Goal: Task Accomplishment & Management: Manage account settings

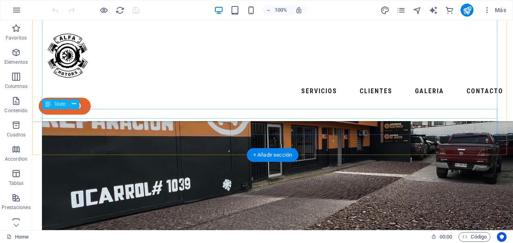
scroll to position [202, 0]
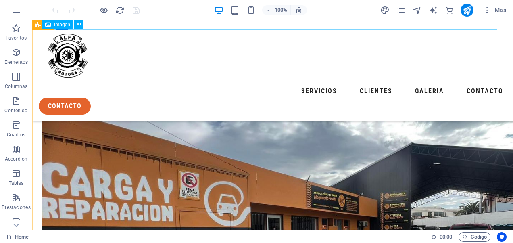
click at [318, 161] on figure at bounding box center [272, 177] width 461 height 297
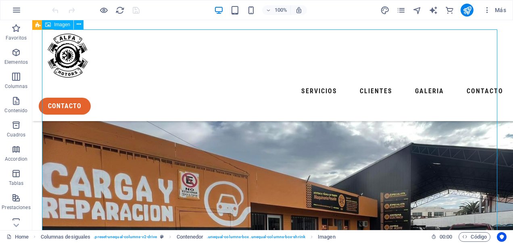
click at [318, 161] on figure at bounding box center [272, 177] width 461 height 297
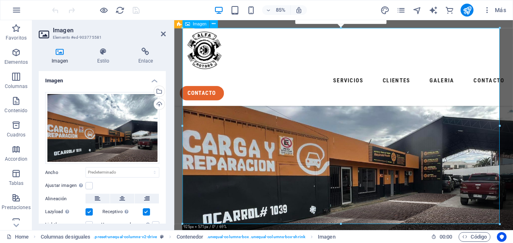
scroll to position [211, 0]
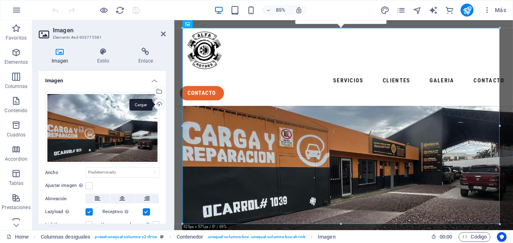
click at [156, 104] on div "Cargar" at bounding box center [158, 105] width 12 height 12
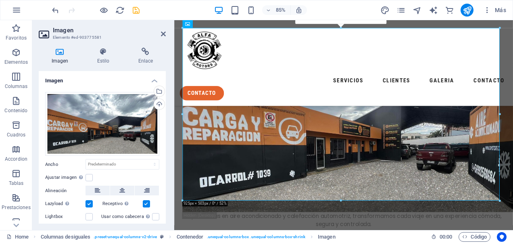
click at [137, 10] on icon "save" at bounding box center [135, 10] width 9 height 9
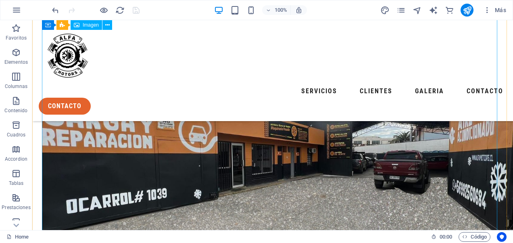
scroll to position [242, 0]
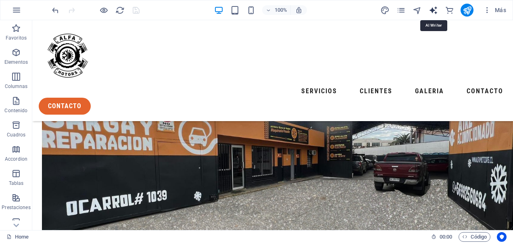
click at [431, 9] on icon "text_generator" at bounding box center [433, 10] width 9 height 9
select select "English"
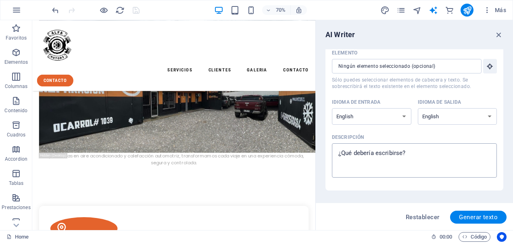
scroll to position [0, 0]
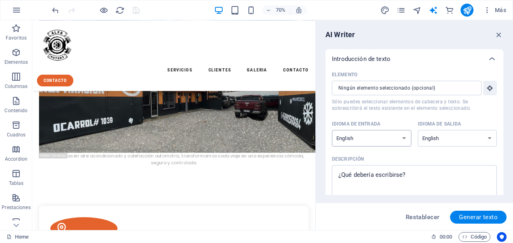
click at [404, 138] on select "Albanian Arabic Armenian Awadhi Azerbaijani Bashkir Basque Belarusian Bengali B…" at bounding box center [371, 138] width 79 height 17
select select "Spanish"
click at [332, 130] on select "Albanian Arabic Armenian Awadhi Azerbaijani Bashkir Basque Belarusian Bengali B…" at bounding box center [371, 138] width 79 height 17
click at [491, 138] on select "Albanian Arabic Armenian Awadhi Azerbaijani Bashkir Basque Belarusian Bengali B…" at bounding box center [457, 138] width 79 height 17
select select "Spanish"
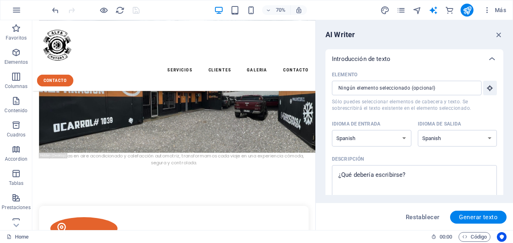
click at [418, 130] on select "Albanian Arabic Armenian Awadhi Azerbaijani Bashkir Basque Belarusian Bengali B…" at bounding box center [457, 138] width 79 height 17
click at [386, 8] on icon "design" at bounding box center [384, 10] width 9 height 9
select select "px"
select select "400"
select select "px"
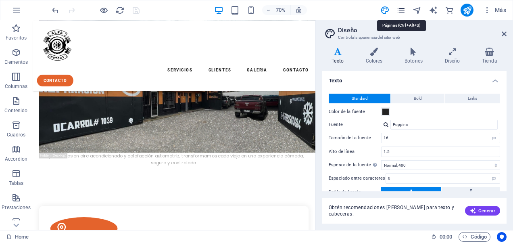
click at [400, 9] on icon "pages" at bounding box center [400, 10] width 9 height 9
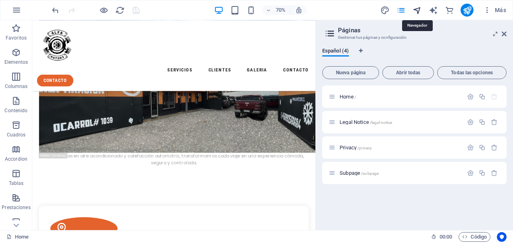
click at [420, 8] on icon "navigator" at bounding box center [417, 10] width 9 height 9
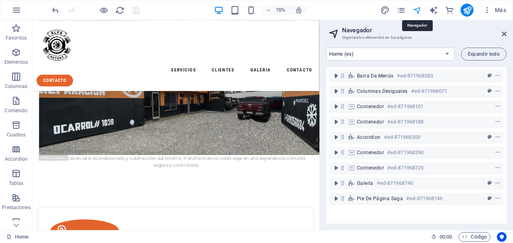
click at [417, 10] on icon "navigator" at bounding box center [417, 10] width 9 height 9
click at [432, 10] on icon "text_generator" at bounding box center [433, 10] width 9 height 9
select select "Spanish"
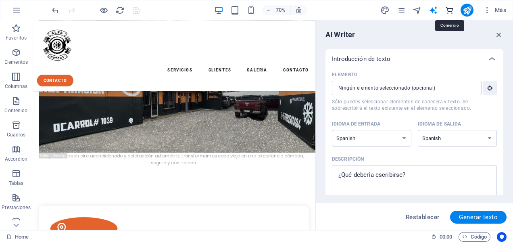
click at [450, 10] on icon "commerce" at bounding box center [449, 10] width 9 height 9
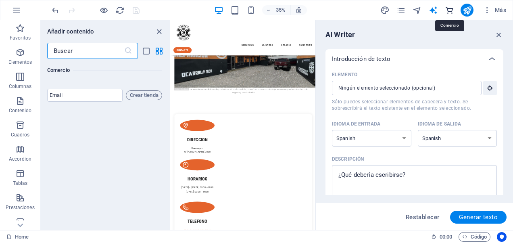
scroll to position [15662, 0]
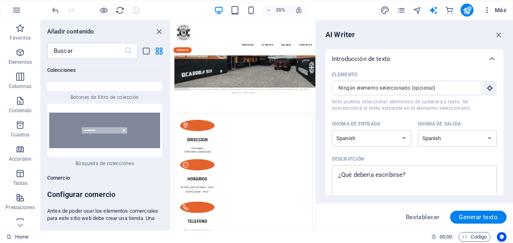
click at [501, 10] on span "Más" at bounding box center [494, 10] width 23 height 8
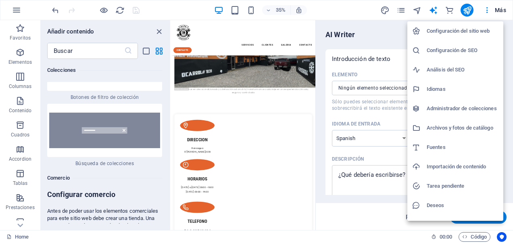
click at [486, 11] on div at bounding box center [256, 121] width 513 height 243
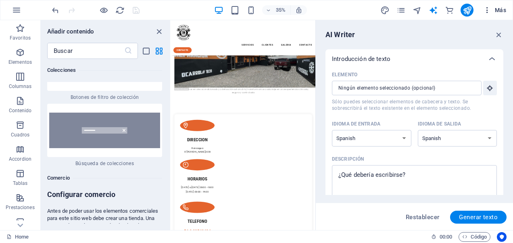
click at [488, 11] on icon "button" at bounding box center [487, 10] width 8 height 8
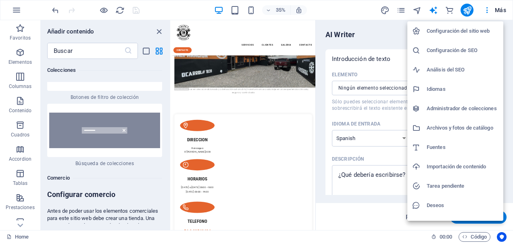
click at [456, 28] on h6 "Configuración del sitio web" at bounding box center [463, 31] width 72 height 10
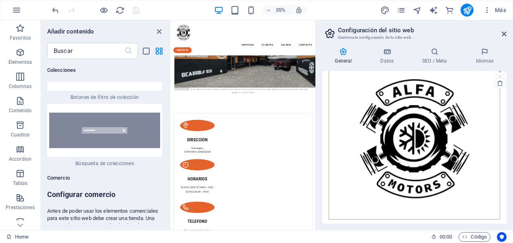
scroll to position [244, 0]
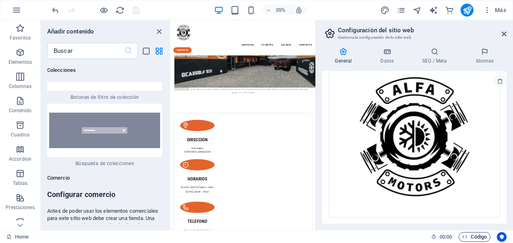
click at [479, 236] on span "Código" at bounding box center [474, 237] width 25 height 10
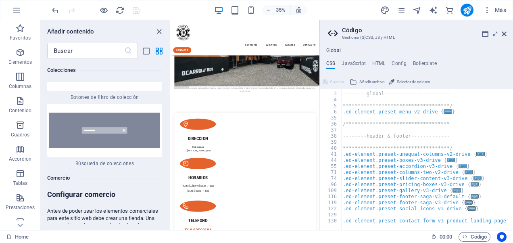
scroll to position [0, 0]
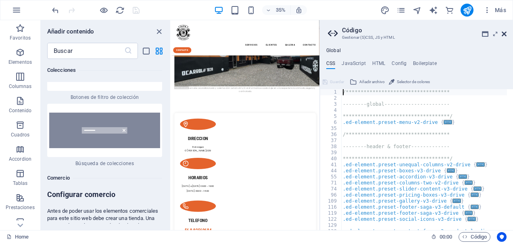
click at [505, 33] on icon at bounding box center [504, 34] width 5 height 6
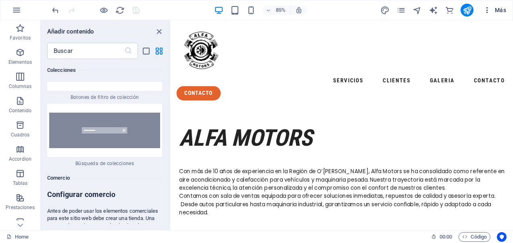
click at [488, 7] on icon "button" at bounding box center [487, 10] width 8 height 8
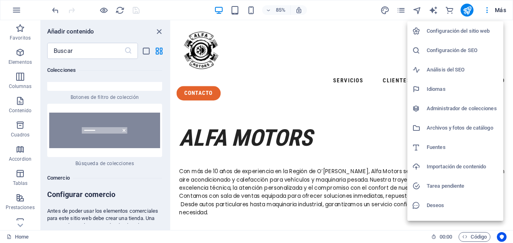
click at [467, 27] on h6 "Configuración del sitio web" at bounding box center [463, 31] width 72 height 10
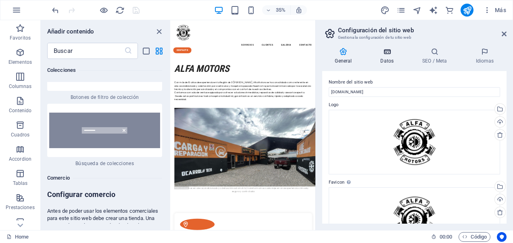
click at [386, 51] on icon at bounding box center [387, 52] width 39 height 8
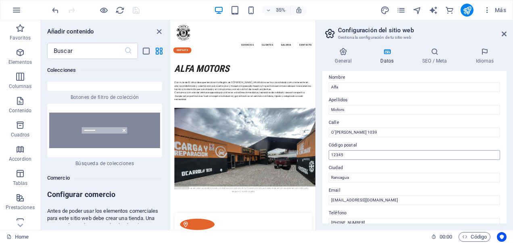
scroll to position [81, 0]
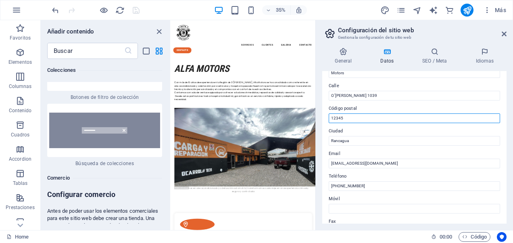
drag, startPoint x: 345, startPoint y: 117, endPoint x: 320, endPoint y: 117, distance: 25.0
click at [320, 117] on div "General Datos SEO / Meta Idiomas Nombre del sitio web alfamotors.cl Logo Arrast…" at bounding box center [414, 135] width 197 height 189
paste input "2820000"
type input "2820000"
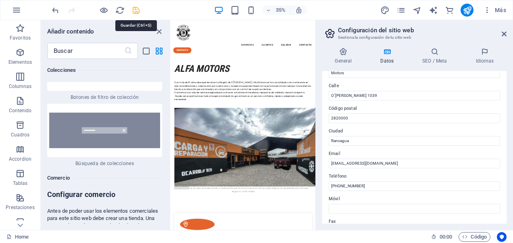
click at [139, 8] on icon "save" at bounding box center [135, 10] width 9 height 9
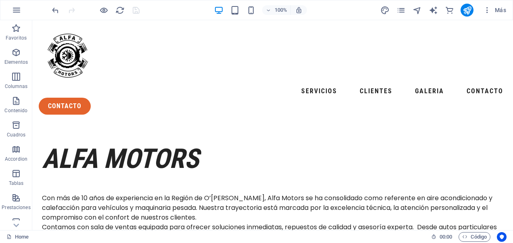
click at [469, 2] on div "100% Más" at bounding box center [256, 9] width 512 height 19
click at [469, 6] on icon "publish" at bounding box center [467, 10] width 9 height 9
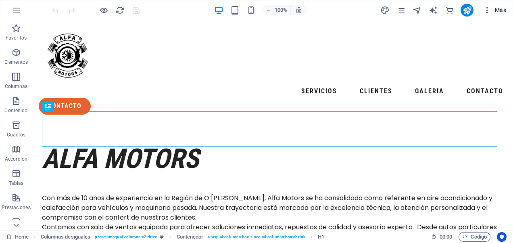
click at [488, 10] on icon "button" at bounding box center [487, 10] width 8 height 8
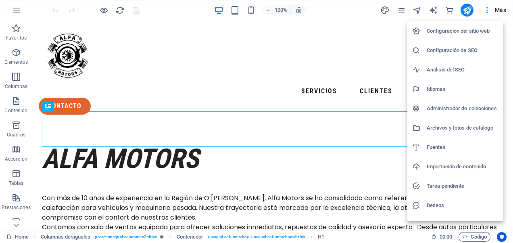
click at [474, 31] on h6 "Configuración del sitio web" at bounding box center [463, 31] width 72 height 10
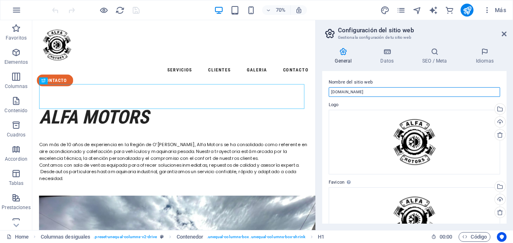
drag, startPoint x: 370, startPoint y: 91, endPoint x: 326, endPoint y: 93, distance: 44.4
click at [326, 93] on div "Nombre del sitio web alfamotors.cl Logo Arrastra archivos aquí, haz clic para e…" at bounding box center [414, 147] width 184 height 152
type input "ALFA MOTORS"
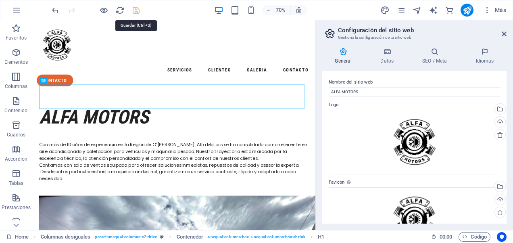
click at [136, 11] on icon "save" at bounding box center [135, 10] width 9 height 9
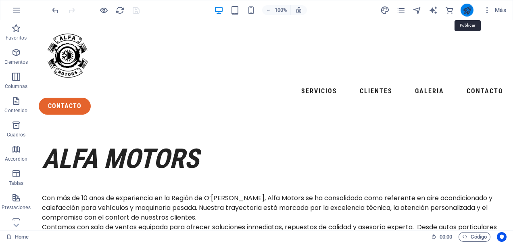
click at [469, 10] on icon "publish" at bounding box center [467, 10] width 9 height 9
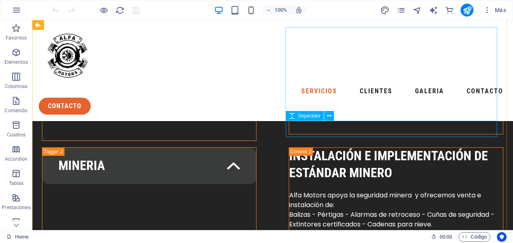
scroll to position [1170, 0]
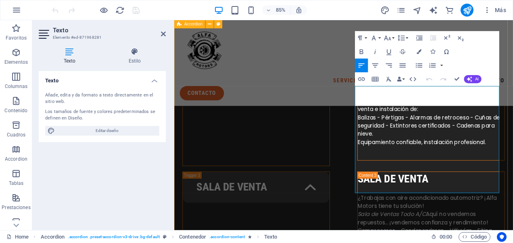
scroll to position [1170, 0]
drag, startPoint x: 517, startPoint y: 113, endPoint x: 383, endPoint y: 102, distance: 134.7
click at [383, 102] on div "ELECTRICIDAD AUTOMoTRIZ electricidad automotriz En Alfa Motors ofrecemos servic…" at bounding box center [373, 230] width 398 height 659
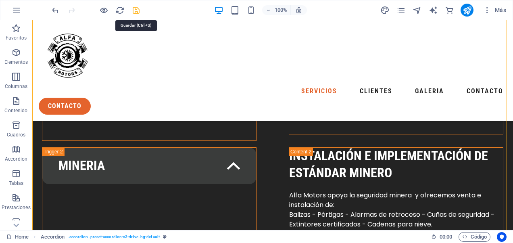
click at [140, 11] on icon "save" at bounding box center [135, 10] width 9 height 9
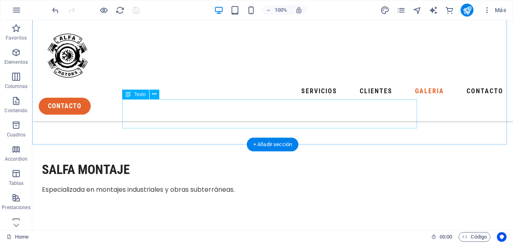
scroll to position [1936, 0]
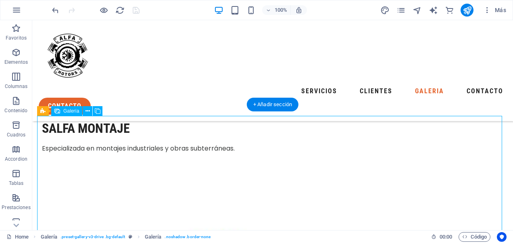
select select "4"
select select "px"
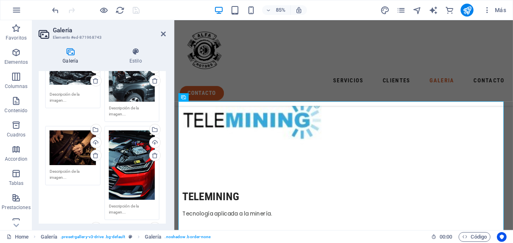
scroll to position [0, 0]
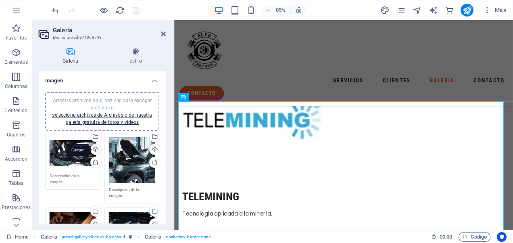
click at [95, 148] on div "Cargar" at bounding box center [95, 150] width 12 height 12
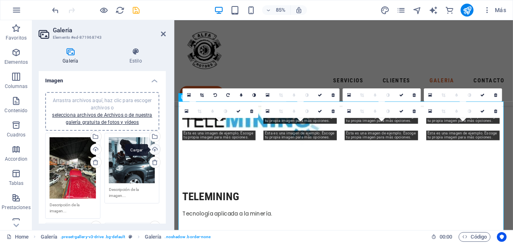
click at [154, 149] on div "Cargar" at bounding box center [154, 150] width 12 height 12
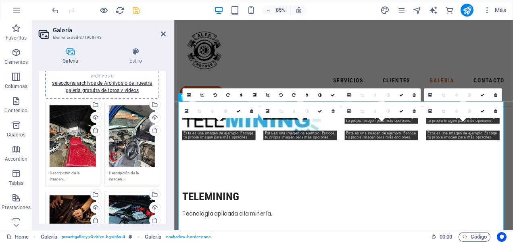
scroll to position [81, 0]
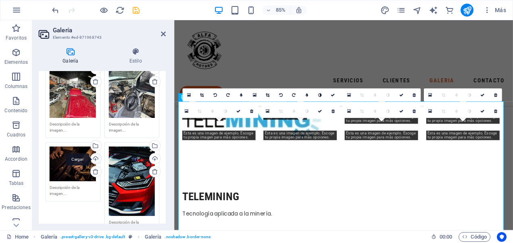
click at [95, 156] on div "Cargar" at bounding box center [95, 159] width 12 height 12
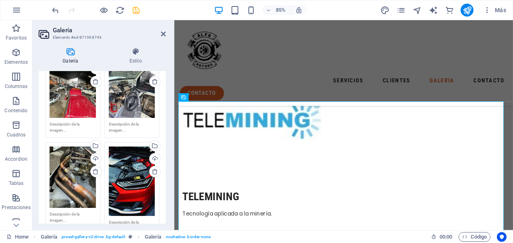
scroll to position [202, 0]
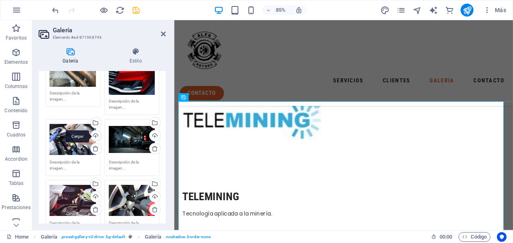
click at [96, 134] on div "Cargar" at bounding box center [95, 136] width 12 height 12
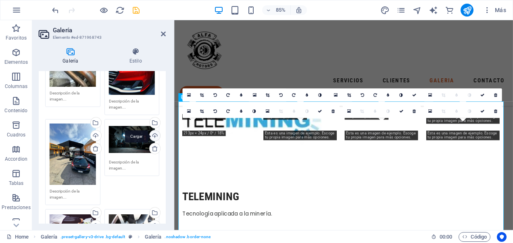
click at [152, 134] on div "Cargar" at bounding box center [154, 136] width 12 height 12
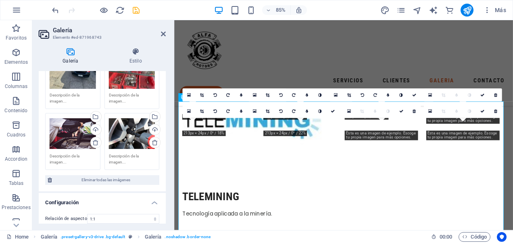
scroll to position [323, 0]
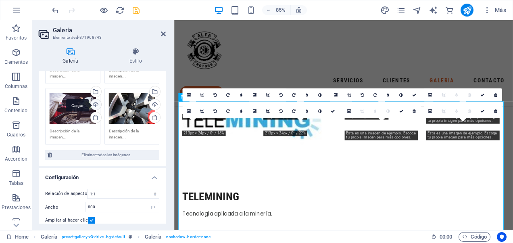
click at [94, 102] on div "Cargar" at bounding box center [95, 105] width 12 height 12
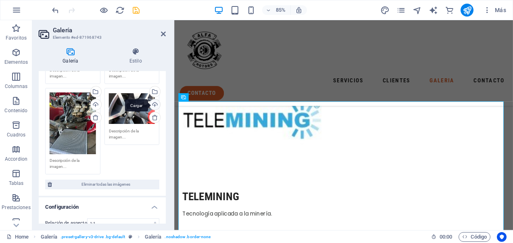
click at [153, 102] on div "Cargar" at bounding box center [154, 105] width 12 height 12
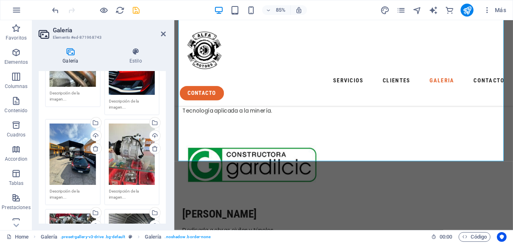
scroll to position [81, 0]
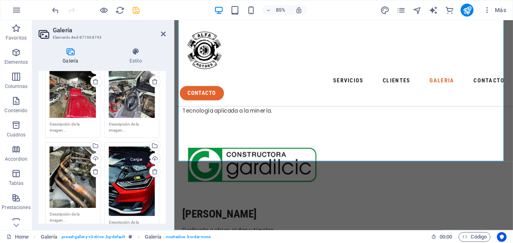
click at [150, 158] on div "Cargar" at bounding box center [154, 159] width 12 height 12
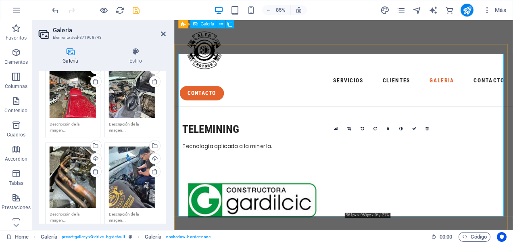
scroll to position [2111, 0]
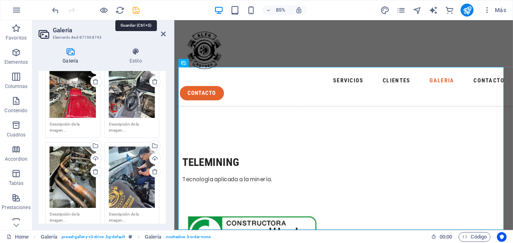
click at [135, 9] on icon "save" at bounding box center [135, 10] width 9 height 9
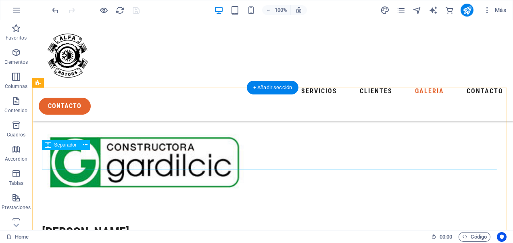
scroll to position [2265, 0]
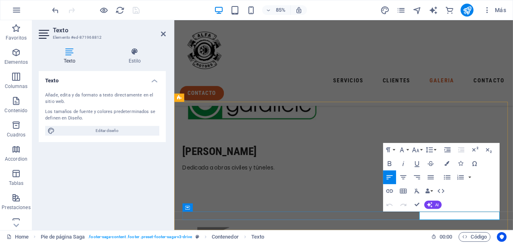
scroll to position [2321, 0]
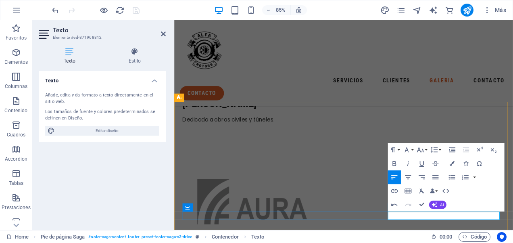
drag, startPoint x: 518, startPoint y: 252, endPoint x: 560, endPoint y: 252, distance: 41.9
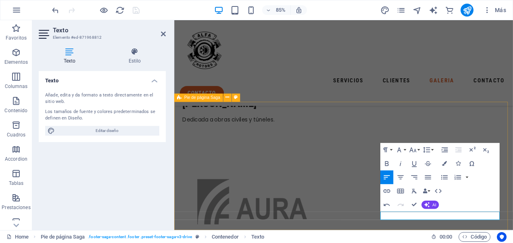
drag, startPoint x: 510, startPoint y: 249, endPoint x: 558, endPoint y: 249, distance: 48.4
click at [405, 151] on button "Font Family" at bounding box center [400, 150] width 13 height 14
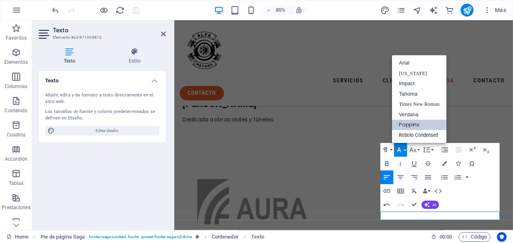
scroll to position [0, 0]
click at [407, 73] on link "Georgia" at bounding box center [419, 73] width 54 height 10
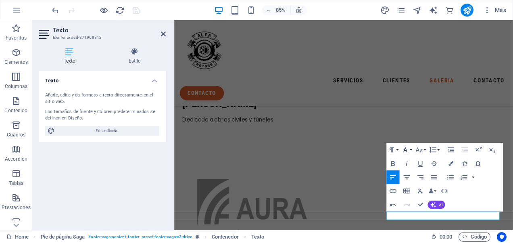
click at [411, 149] on button "Font Family" at bounding box center [406, 150] width 13 height 14
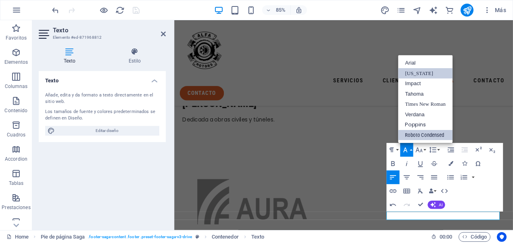
click at [430, 136] on link "Roboto Condensed" at bounding box center [425, 135] width 54 height 10
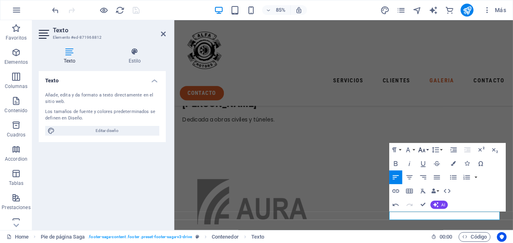
click at [427, 151] on button "Font Size" at bounding box center [423, 150] width 13 height 14
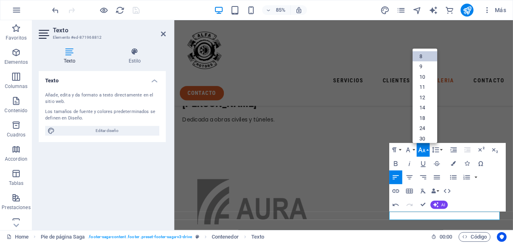
click at [424, 55] on link "8" at bounding box center [424, 56] width 25 height 10
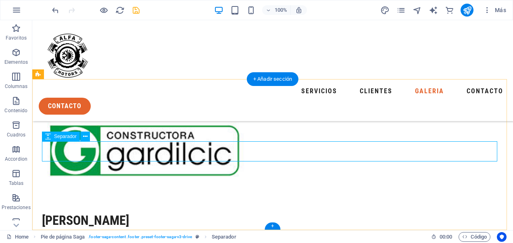
scroll to position [2265, 0]
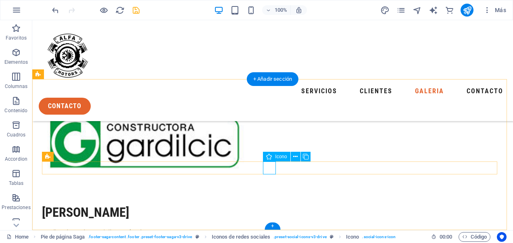
select select "xMidYMid"
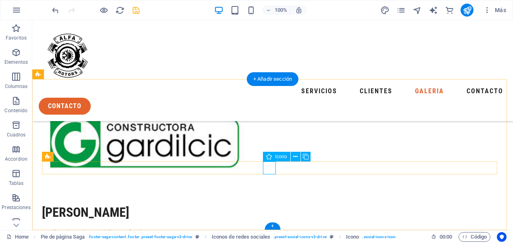
select select "px"
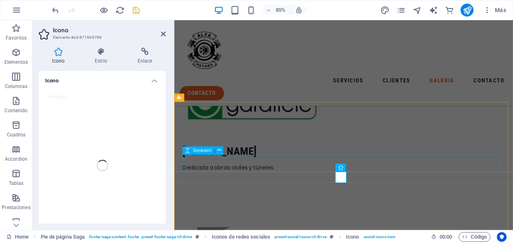
scroll to position [2321, 0]
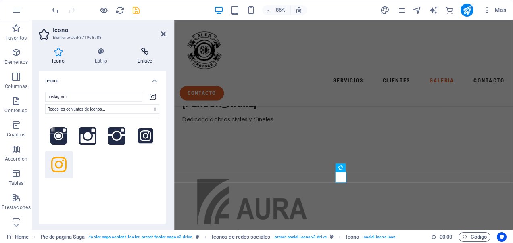
click at [144, 52] on icon at bounding box center [145, 52] width 42 height 8
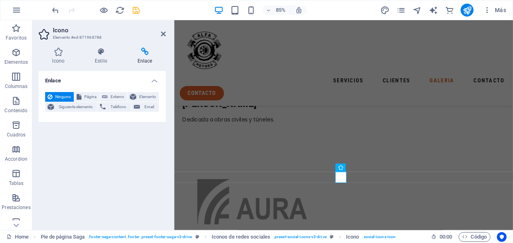
click at [144, 58] on h4 "Enlace" at bounding box center [145, 56] width 42 height 17
click at [117, 97] on span "Externo" at bounding box center [117, 97] width 15 height 10
select select "blank"
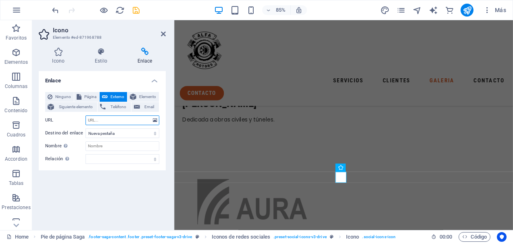
click at [105, 119] on input "URL" at bounding box center [123, 120] width 74 height 10
paste input "https://www.instagram.com/alfamotorsrancagua?igsh=MXdjeW94amRxZGpyNw=="
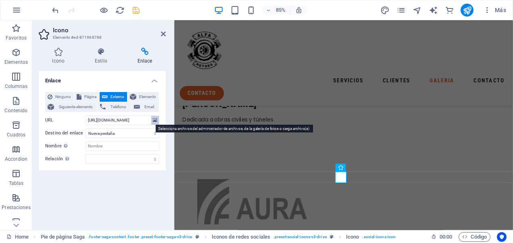
scroll to position [0, 0]
click at [155, 121] on icon at bounding box center [155, 120] width 4 height 9
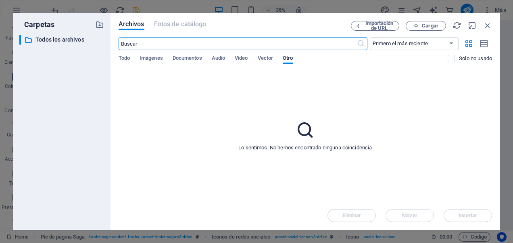
scroll to position [1974, 0]
click at [154, 59] on span "Imágenes" at bounding box center [151, 58] width 23 height 11
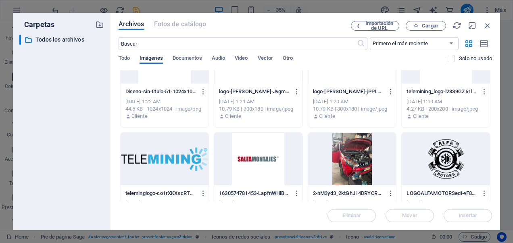
scroll to position [576, 0]
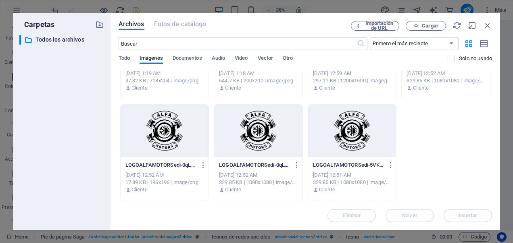
click at [162, 136] on div at bounding box center [165, 130] width 88 height 52
type input "https://cdn1.site-media.eu/images/0/18644884/LOGOALFAMOTORSedi-0qLsb8nn0ssoLCmE…"
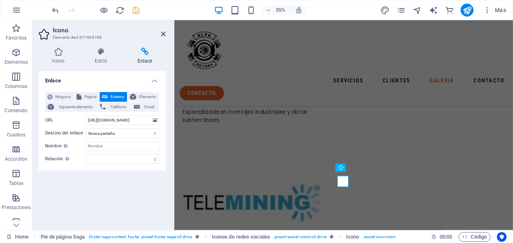
scroll to position [2321, 0]
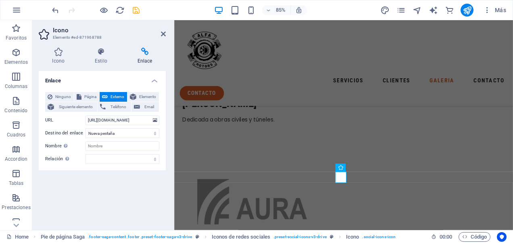
click at [136, 12] on icon "save" at bounding box center [135, 10] width 9 height 9
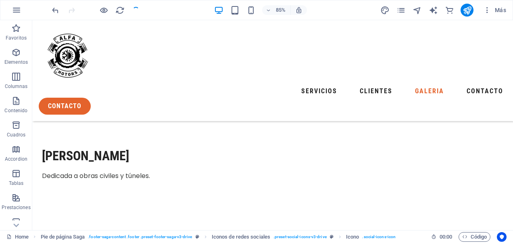
scroll to position [2265, 0]
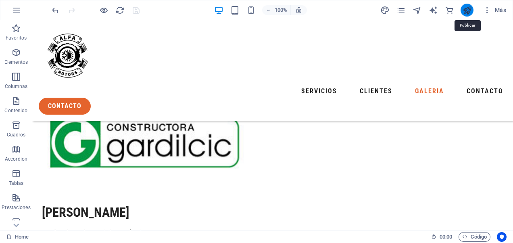
click at [466, 11] on icon "publish" at bounding box center [467, 10] width 9 height 9
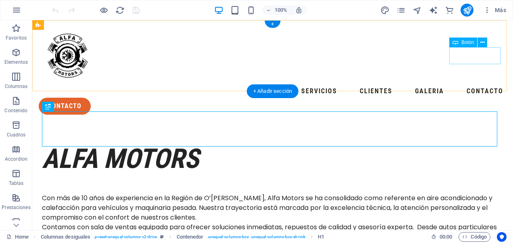
click at [472, 98] on div "contacto" at bounding box center [273, 106] width 468 height 17
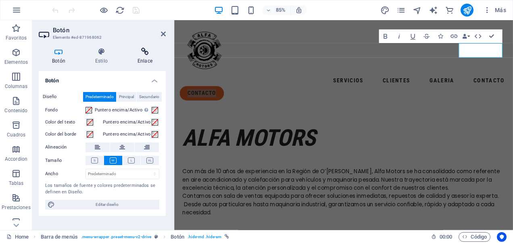
click at [143, 56] on h4 "Enlace" at bounding box center [145, 56] width 42 height 17
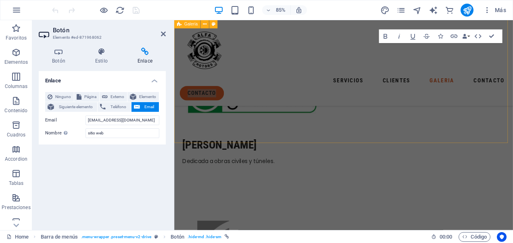
scroll to position [2321, 0]
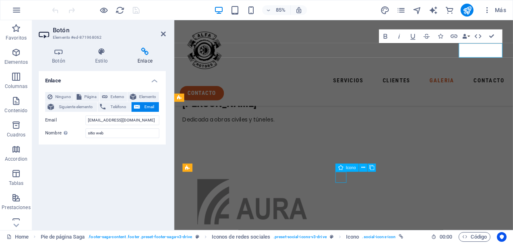
scroll to position [2207, 0]
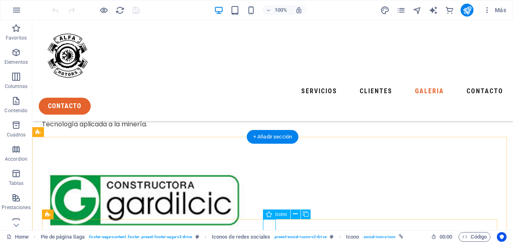
select select "xMidYMid"
select select "px"
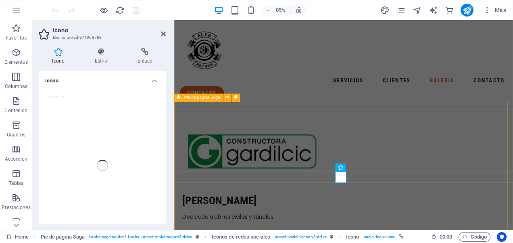
scroll to position [2321, 0]
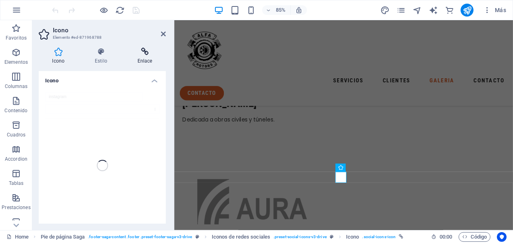
click at [142, 53] on icon at bounding box center [145, 52] width 42 height 8
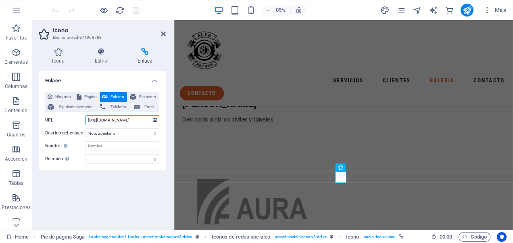
scroll to position [0, 0]
drag, startPoint x: 150, startPoint y: 119, endPoint x: 70, endPoint y: 120, distance: 79.9
click at [70, 120] on div "URL https://cdn1.site-media.eu/images/0/18644884/LOGOALFAMOTORSedi-0qLsb8nn0sso…" at bounding box center [102, 120] width 114 height 10
drag, startPoint x: 146, startPoint y: 120, endPoint x: 95, endPoint y: 120, distance: 51.2
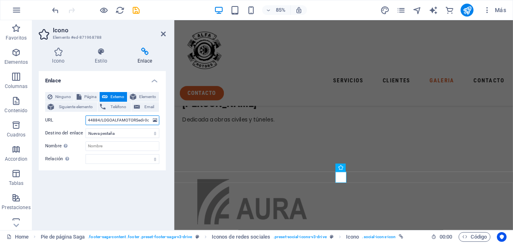
click at [95, 120] on input "644884/LOGOALFAMOTORSedi-0qLsb8nn0ssoLCmE0ls98g-Ou3BvnSuXEFjb3J7sCtRKQ.png" at bounding box center [123, 120] width 74 height 10
type input "6"
click at [131, 119] on input "URL" at bounding box center [123, 120] width 74 height 10
paste input "https://www.instagram.com/alfamotorsrancagua?igsh=MXdjeW94amRxZGpyNw=="
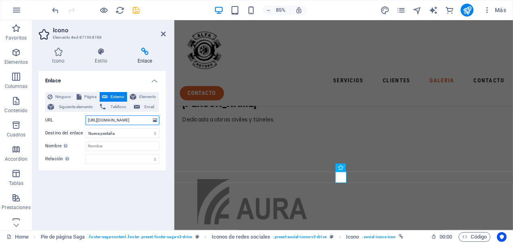
type input "https://www.instagram.com/alfamotorsrancagua?igsh=MXdjeW94amRxZGpyNw=="
click at [138, 11] on icon "save" at bounding box center [135, 10] width 9 height 9
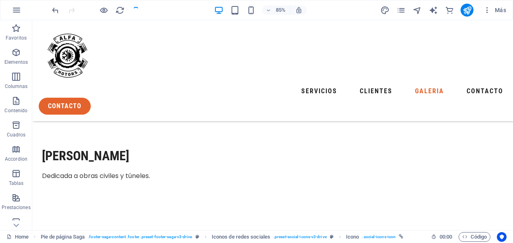
scroll to position [2207, 0]
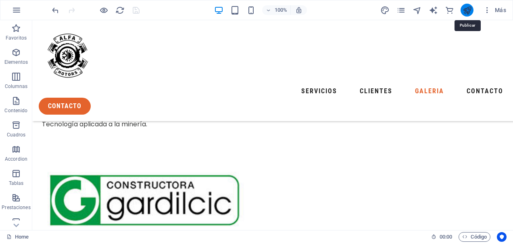
click at [468, 11] on icon "publish" at bounding box center [467, 10] width 9 height 9
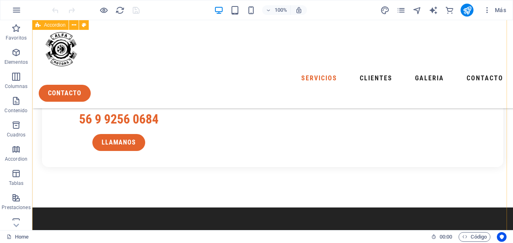
scroll to position [830, 0]
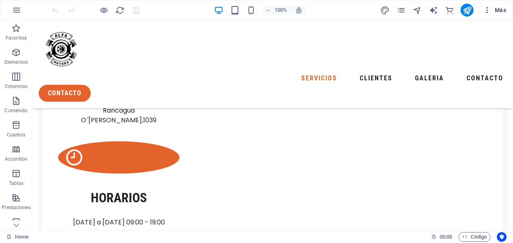
click at [488, 12] on icon "button" at bounding box center [487, 10] width 8 height 8
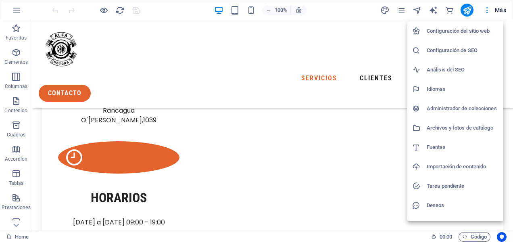
click at [475, 31] on h6 "Configuración del sitio web" at bounding box center [463, 31] width 72 height 10
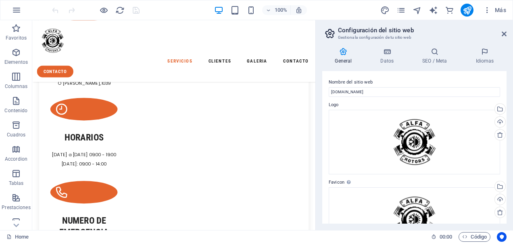
scroll to position [884, 0]
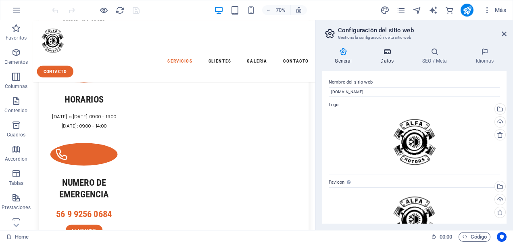
click at [388, 54] on icon at bounding box center [387, 52] width 39 height 8
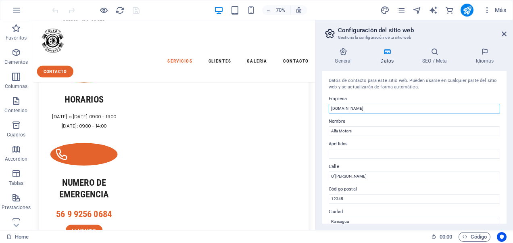
drag, startPoint x: 383, startPoint y: 108, endPoint x: 324, endPoint y: 106, distance: 58.9
click at [324, 106] on div "Datos de contacto para este sitio web. Pueden usarse en cualquier parte del sit…" at bounding box center [414, 147] width 184 height 152
type input "IMPLEMENTACION MINERA"
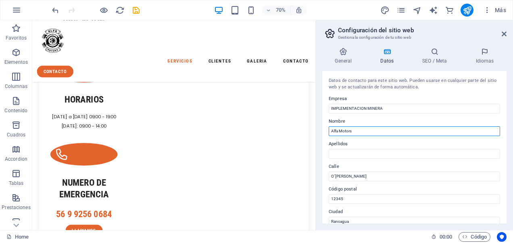
drag, startPoint x: 352, startPoint y: 132, endPoint x: 327, endPoint y: 132, distance: 25.0
click at [327, 132] on div "Datos de contacto para este sitio web. Pueden usarse en cualquier parte del sit…" at bounding box center [414, 147] width 184 height 152
type input "ALFA"
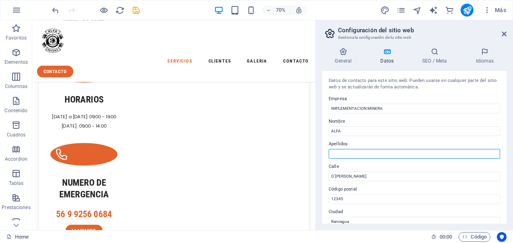
click at [336, 154] on input "Apellidos" at bounding box center [414, 154] width 171 height 10
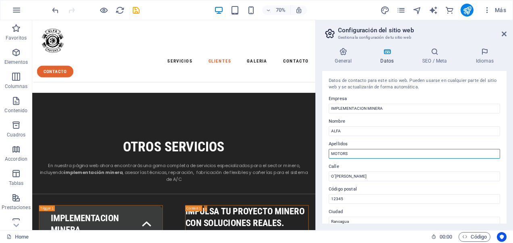
type input "MOTORS"
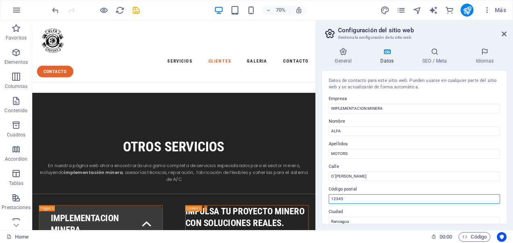
drag, startPoint x: 348, startPoint y: 197, endPoint x: 325, endPoint y: 197, distance: 22.6
click at [325, 197] on div "Datos de contacto para este sitio web. Pueden usarse en cualquier parte del sit…" at bounding box center [414, 147] width 184 height 152
paste input "2820000"
type input "2820000"
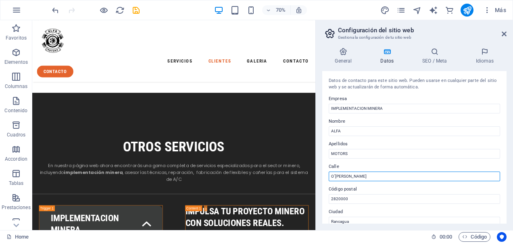
click at [363, 174] on input "O´[PERSON_NAME]" at bounding box center [414, 176] width 171 height 10
type input "O´[PERSON_NAME] 1039"
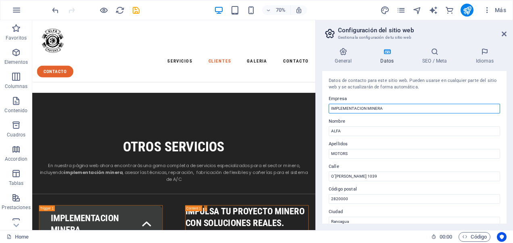
drag, startPoint x: 387, startPoint y: 108, endPoint x: 330, endPoint y: 107, distance: 57.3
click at [330, 107] on input "IMPLEMENTACION MINERA" at bounding box center [414, 109] width 171 height 10
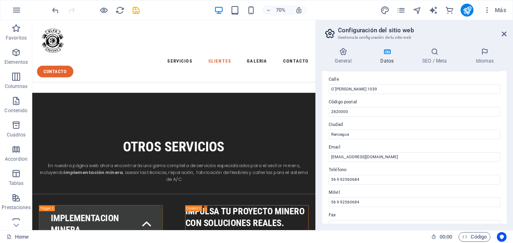
scroll to position [121, 0]
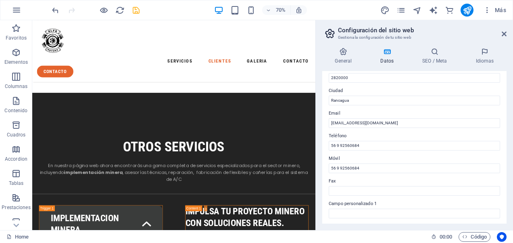
type input "MINERIA ALFA MOTORS"
click at [135, 9] on icon "save" at bounding box center [135, 10] width 9 height 9
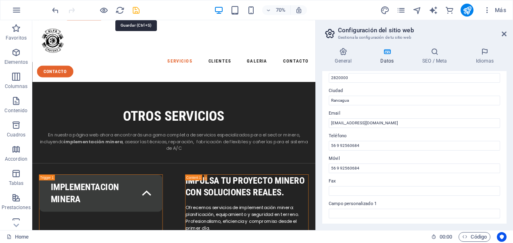
scroll to position [1073, 0]
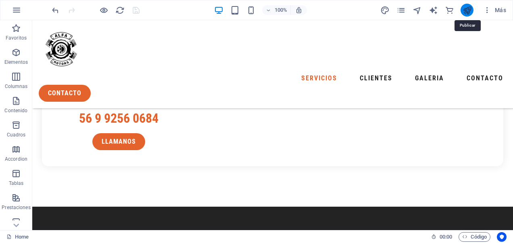
click at [470, 11] on icon "publish" at bounding box center [467, 10] width 9 height 9
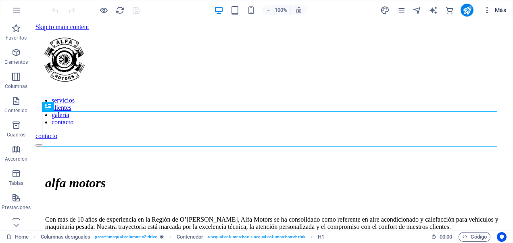
click at [488, 12] on icon "button" at bounding box center [487, 10] width 8 height 8
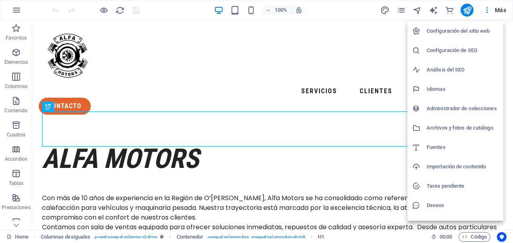
click at [465, 32] on h6 "Configuración del sitio web" at bounding box center [463, 31] width 72 height 10
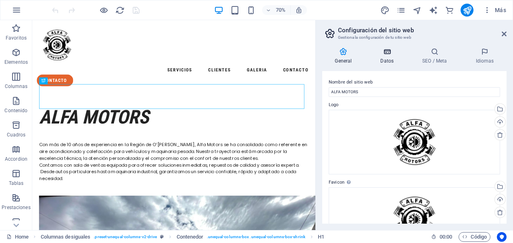
click at [387, 56] on h4 "Datos" at bounding box center [389, 56] width 42 height 17
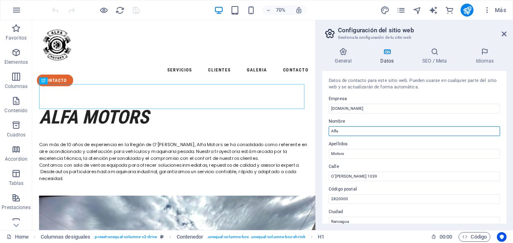
drag, startPoint x: 340, startPoint y: 128, endPoint x: 327, endPoint y: 129, distance: 13.7
click at [327, 129] on div "Datos de contacto para este sitio web. Pueden usarse en cualquier parte del sit…" at bounding box center [414, 147] width 184 height 152
click at [343, 131] on input "Alfa" at bounding box center [414, 131] width 171 height 10
type input "ALFA"
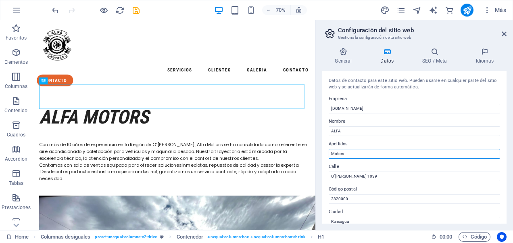
drag, startPoint x: 340, startPoint y: 155, endPoint x: 330, endPoint y: 155, distance: 9.7
click at [330, 155] on input "Motors" at bounding box center [414, 154] width 171 height 10
type input "MOTORS"
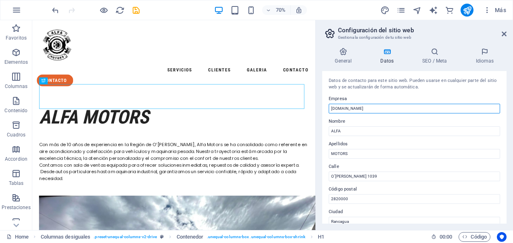
drag, startPoint x: 357, startPoint y: 107, endPoint x: 327, endPoint y: 107, distance: 29.0
click at [327, 107] on div "Datos de contacto para este sitio web. Pueden usarse en cualquier parte del sit…" at bounding box center [414, 147] width 184 height 152
type input "a"
type input "ALFA MOTORS"
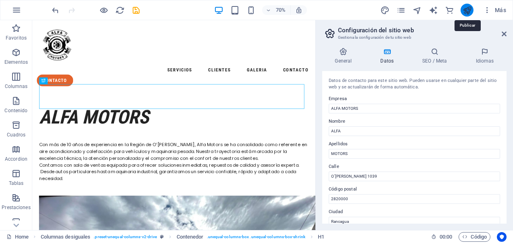
click at [468, 9] on icon "publish" at bounding box center [467, 10] width 9 height 9
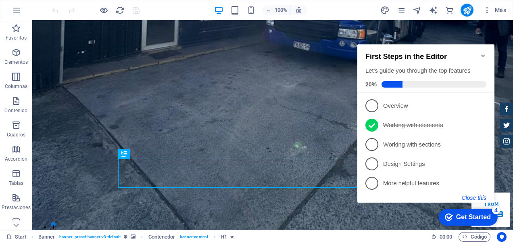
click at [483, 200] on button "Close this" at bounding box center [474, 197] width 25 height 6
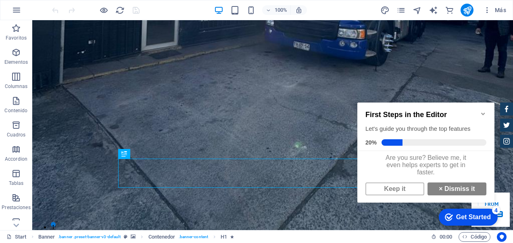
click at [482, 113] on icon "Minimize checklist" at bounding box center [483, 114] width 4 height 2
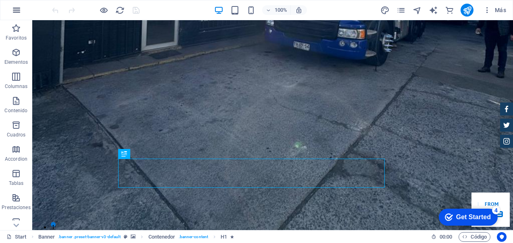
click at [19, 13] on icon "button" at bounding box center [17, 10] width 10 height 10
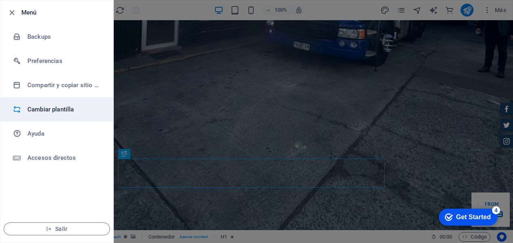
click at [45, 109] on h6 "Cambiar plantilla" at bounding box center [64, 109] width 75 height 10
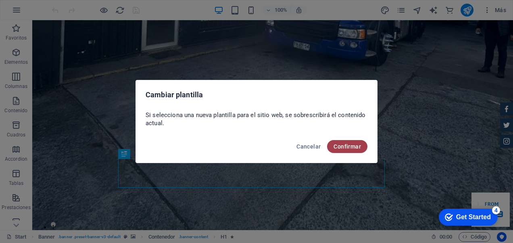
click at [353, 148] on span "Confirmar" at bounding box center [347, 146] width 27 height 6
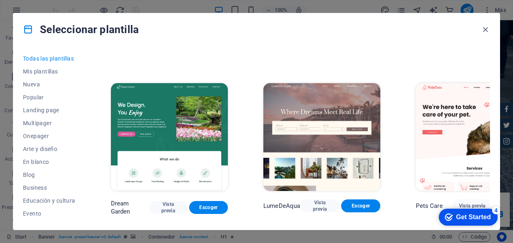
scroll to position [1533, 0]
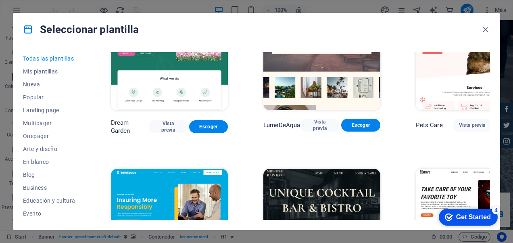
click at [429, 169] on img at bounding box center [474, 223] width 117 height 108
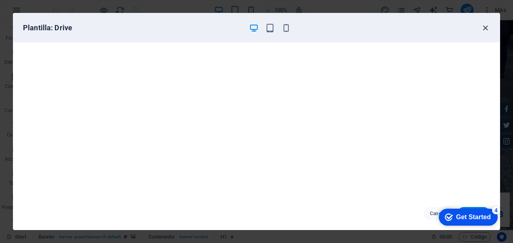
click at [488, 25] on icon "button" at bounding box center [485, 27] width 9 height 9
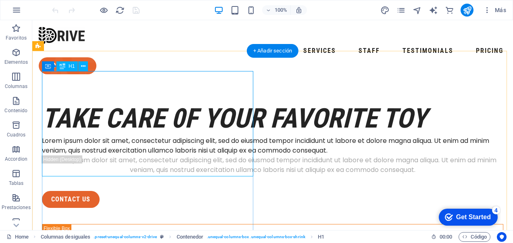
click at [200, 133] on div "take care 0f your favorite toy" at bounding box center [272, 118] width 461 height 35
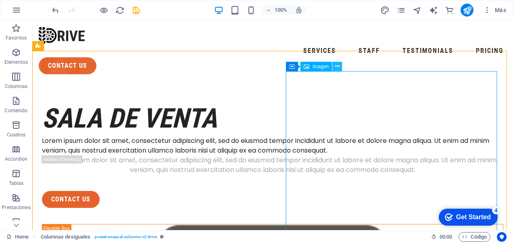
click at [335, 67] on icon at bounding box center [337, 66] width 4 height 8
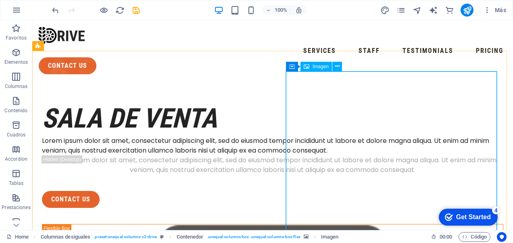
click at [319, 69] on span "Imagen" at bounding box center [321, 66] width 16 height 5
select select "%"
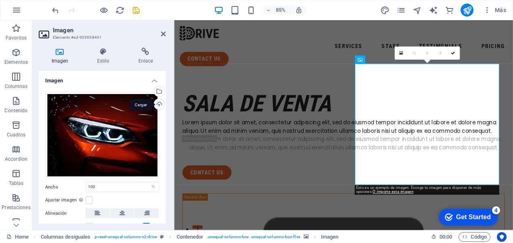
click at [158, 103] on div "Cargar" at bounding box center [158, 105] width 12 height 12
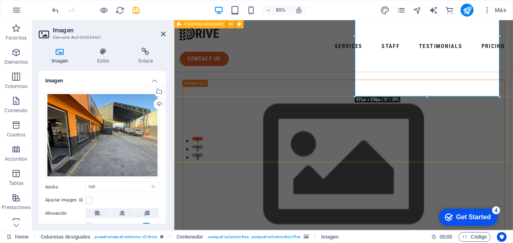
scroll to position [121, 0]
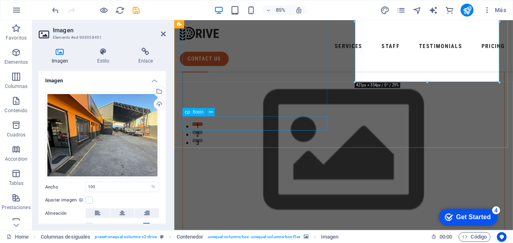
click at [335, 57] on div "contact us" at bounding box center [373, 48] width 379 height 17
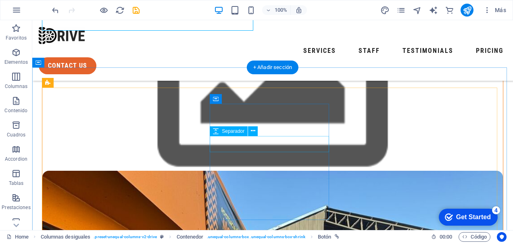
scroll to position [323, 0]
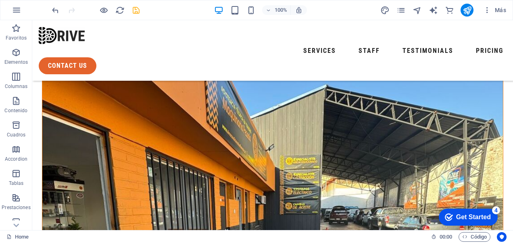
click at [138, 8] on icon "save" at bounding box center [135, 10] width 9 height 9
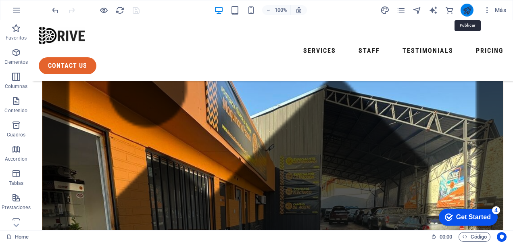
click at [469, 12] on icon "publish" at bounding box center [467, 10] width 9 height 9
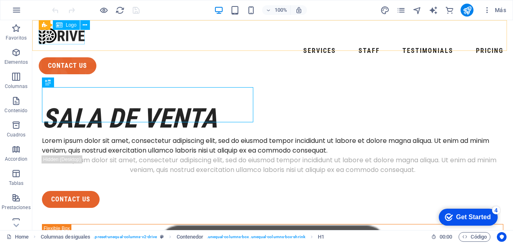
click at [72, 27] on span "Logo" at bounding box center [71, 25] width 11 height 5
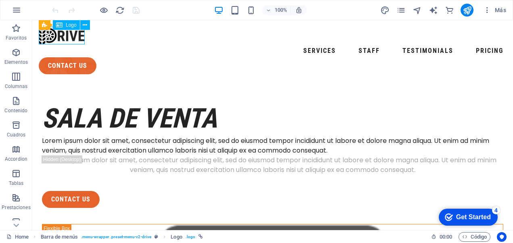
click at [72, 27] on span "Logo" at bounding box center [71, 25] width 11 height 5
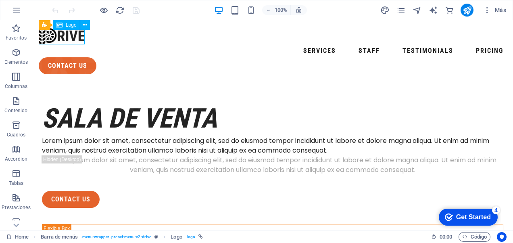
select select "px"
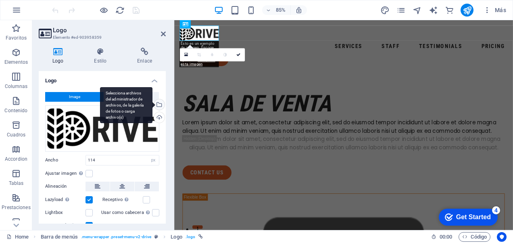
click at [158, 104] on div "Selecciona archivos del administrador de archivos, de la galería de fotos o car…" at bounding box center [158, 105] width 12 height 12
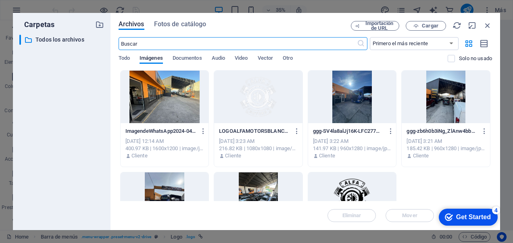
scroll to position [68, 0]
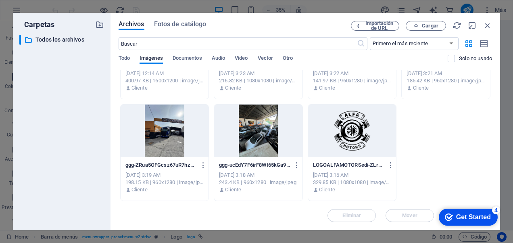
click at [348, 136] on div at bounding box center [352, 130] width 88 height 52
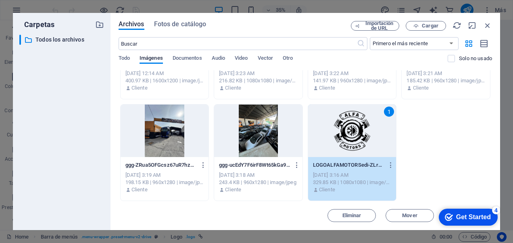
click at [348, 136] on div "1" at bounding box center [352, 130] width 88 height 52
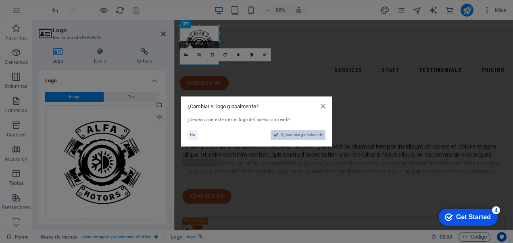
click at [312, 135] on span "Sí, cambiar globalmente" at bounding box center [302, 135] width 42 height 10
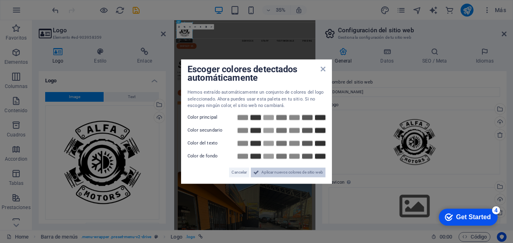
click at [306, 173] on span "Aplicar nuevos colores de sitio web" at bounding box center [292, 172] width 62 height 10
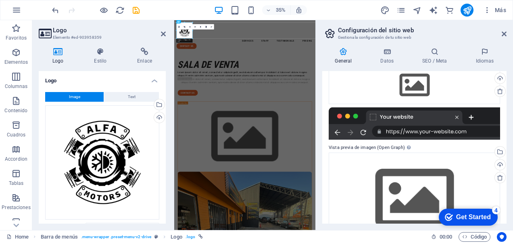
scroll to position [81, 0]
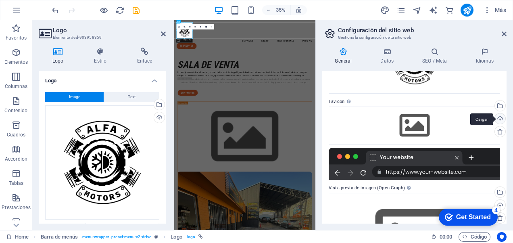
click at [498, 117] on div "Cargar" at bounding box center [499, 119] width 12 height 12
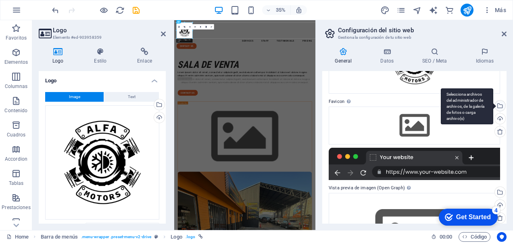
click at [500, 108] on div "Selecciona archivos del administrador de archivos, de la galería de fotos o car…" at bounding box center [499, 106] width 12 height 12
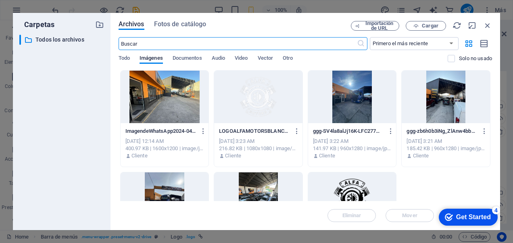
scroll to position [68, 0]
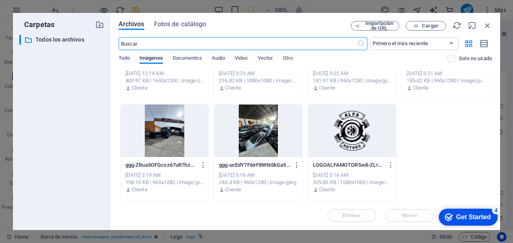
click at [345, 133] on div at bounding box center [352, 130] width 88 height 52
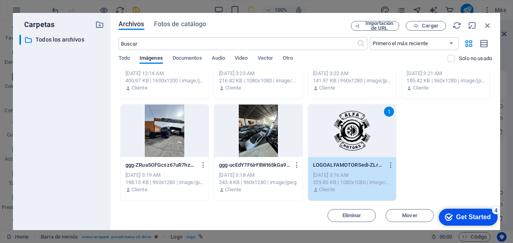
click at [345, 133] on div "1" at bounding box center [352, 130] width 88 height 52
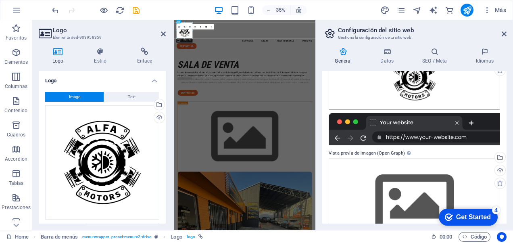
scroll to position [175, 0]
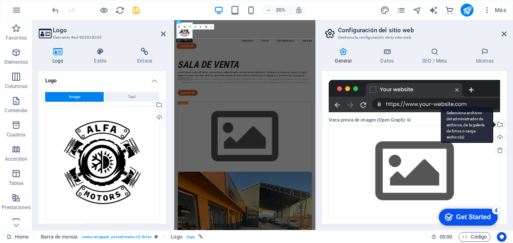
click at [498, 123] on div "Selecciona archivos del administrador de archivos, de la galería de fotos o car…" at bounding box center [499, 125] width 12 height 12
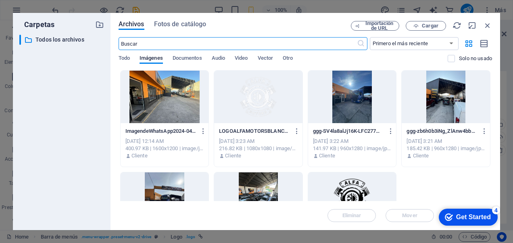
click at [352, 185] on div at bounding box center [352, 198] width 88 height 52
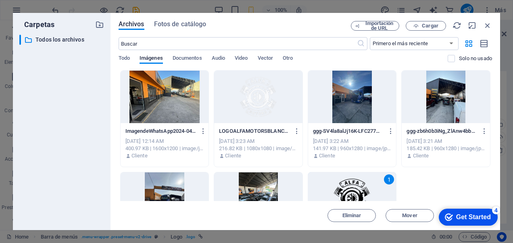
click at [352, 185] on div "1" at bounding box center [352, 198] width 88 height 52
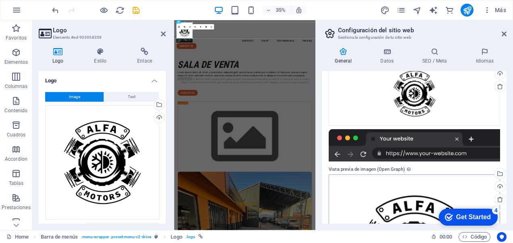
scroll to position [0, 0]
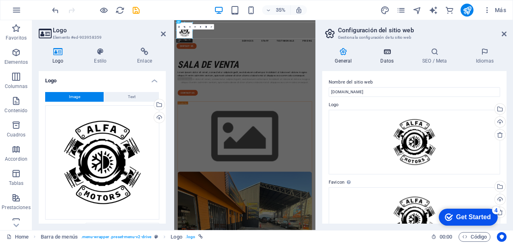
click at [388, 55] on icon at bounding box center [387, 52] width 39 height 8
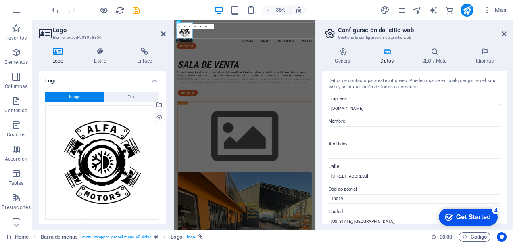
drag, startPoint x: 370, startPoint y: 107, endPoint x: 327, endPoint y: 108, distance: 42.8
click at [327, 108] on div "Datos de contacto para este sitio web. Pueden usarse en cualquier parte del sit…" at bounding box center [414, 147] width 184 height 152
type input "s"
type input "SALA DE VENTA"
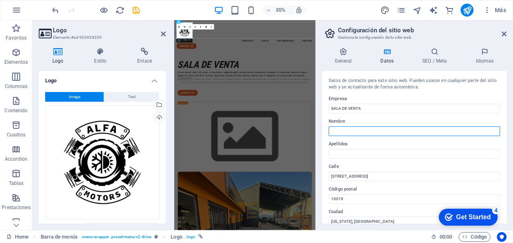
click at [345, 130] on input "Nombre" at bounding box center [414, 131] width 171 height 10
type input "ALFA"
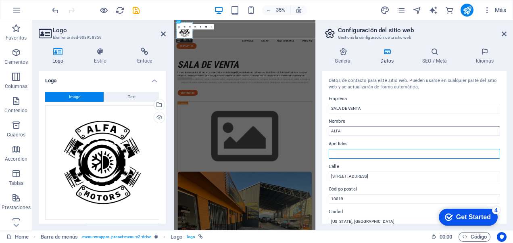
type input "MOTORS"
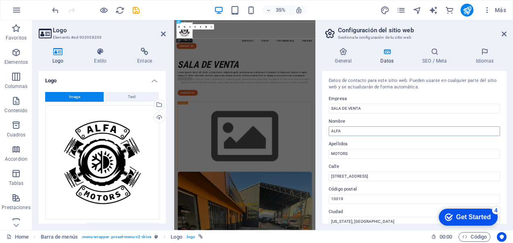
type input "56 9 92560684"
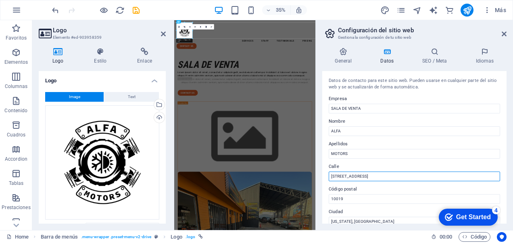
drag, startPoint x: 375, startPoint y: 177, endPoint x: 327, endPoint y: 178, distance: 48.0
click at [327, 178] on div "Datos de contacto para este sitio web. Pueden usarse en cualquier parte del sit…" at bounding box center [414, 147] width 184 height 152
type input "O´carrol 1039"
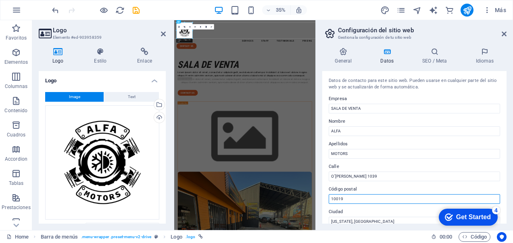
drag, startPoint x: 342, startPoint y: 198, endPoint x: 326, endPoint y: 199, distance: 16.6
click at [326, 199] on div "Datos de contacto para este sitio web. Pueden usarse en cualquier parte del sit…" at bounding box center [414, 147] width 184 height 152
click at [350, 196] on input "10019" at bounding box center [414, 199] width 171 height 10
drag, startPoint x: 347, startPoint y: 200, endPoint x: 329, endPoint y: 200, distance: 18.6
click at [329, 200] on input "10019" at bounding box center [414, 199] width 171 height 10
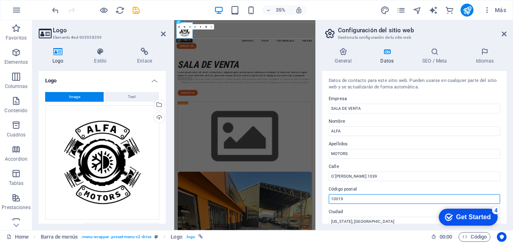
paste input "2820000"
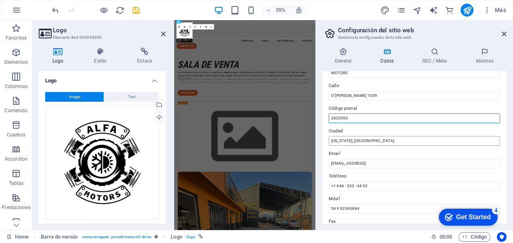
type input "2820000"
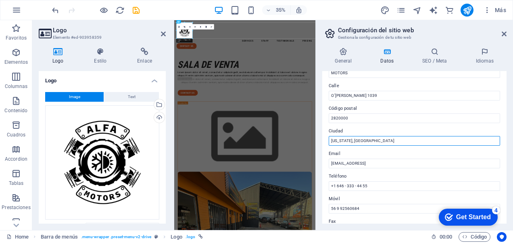
drag, startPoint x: 371, startPoint y: 139, endPoint x: 331, endPoint y: 140, distance: 40.0
click at [330, 140] on input "New York, NY" at bounding box center [414, 141] width 171 height 10
type input "RANCAGUA"
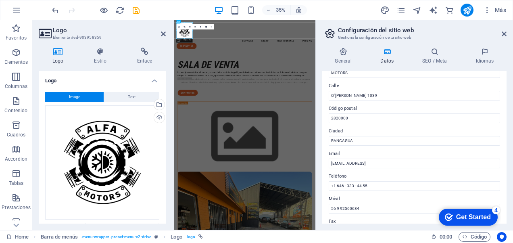
click at [410, 131] on label "Ciudad" at bounding box center [414, 131] width 171 height 10
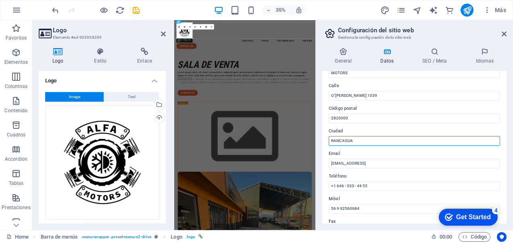
click at [410, 136] on input "RANCAGUA" at bounding box center [414, 141] width 171 height 10
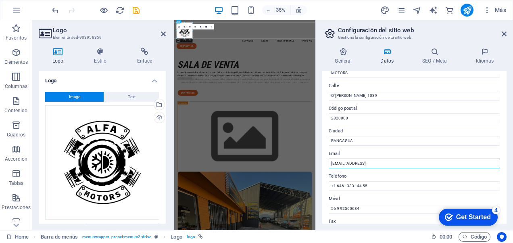
drag, startPoint x: 426, startPoint y: 164, endPoint x: 325, endPoint y: 166, distance: 100.9
click at [325, 166] on div "Datos de contacto para este sitio web. Pueden usarse en cualquier parte del sit…" at bounding box center [414, 147] width 184 height 152
type input "I"
type input "info@alfamotors.cl"
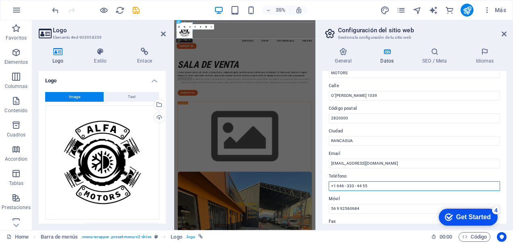
drag, startPoint x: 367, startPoint y: 187, endPoint x: 328, endPoint y: 188, distance: 38.7
click at [329, 188] on input "+1 646 - 333 - 44 55" at bounding box center [414, 186] width 171 height 10
click at [356, 188] on input "+569" at bounding box center [414, 186] width 171 height 10
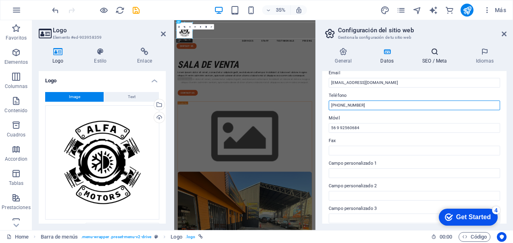
type input "+56992560684"
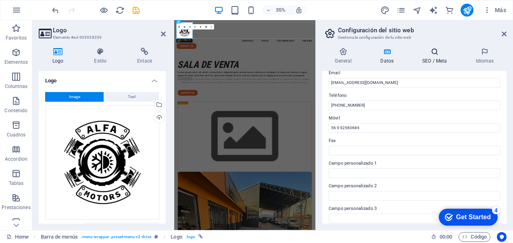
click at [434, 54] on icon at bounding box center [435, 52] width 50 height 8
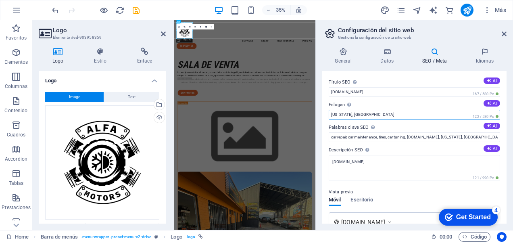
drag, startPoint x: 361, startPoint y: 113, endPoint x: 327, endPoint y: 113, distance: 33.9
click at [327, 113] on div "Título SEO El título de tu sitio web. Elige algo que destaque en los resultados…" at bounding box center [414, 147] width 184 height 152
type input "s"
type input "Somos Especialistas"
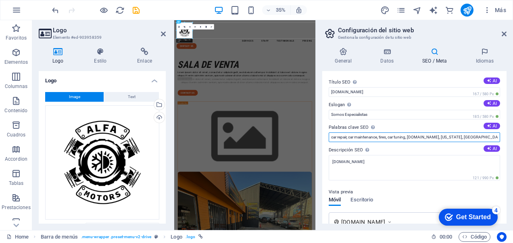
drag, startPoint x: 476, startPoint y: 137, endPoint x: 320, endPoint y: 140, distance: 156.1
click at [320, 140] on div "General Datos SEO / Meta Idiomas Nombre del sitio web venta.alfamotors.cl Logo …" at bounding box center [414, 135] width 197 height 189
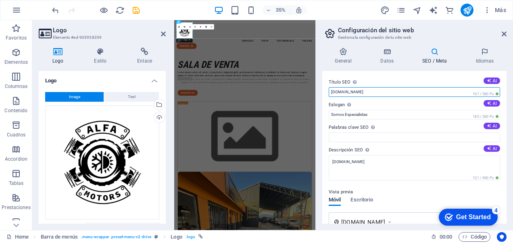
drag, startPoint x: 371, startPoint y: 92, endPoint x: 331, endPoint y: 92, distance: 40.3
click at [331, 92] on input "venta.alfamotors.cl" at bounding box center [414, 92] width 171 height 10
type input "a"
type input "sala de venta"
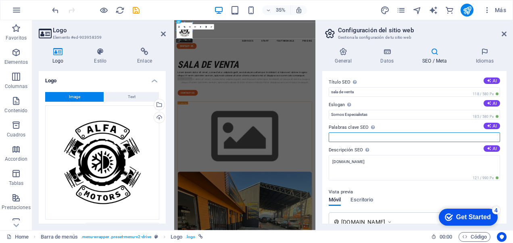
click at [365, 137] on input "Palabras clave SEO Lista de palabras clave separadas por comas que describen tu…" at bounding box center [414, 137] width 171 height 10
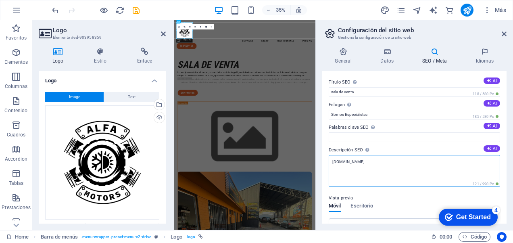
click at [338, 163] on textarea "venta.alfamotors.cl" at bounding box center [414, 170] width 171 height 31
drag, startPoint x: 371, startPoint y: 160, endPoint x: 329, endPoint y: 161, distance: 42.0
click at [329, 161] on textarea "venta.alfamotors.cl" at bounding box center [414, 170] width 171 height 31
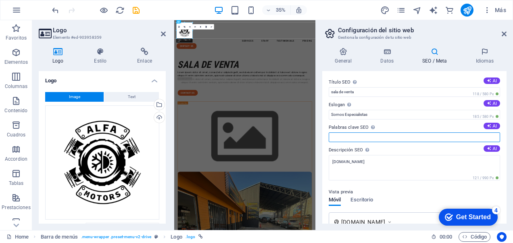
click at [392, 138] on input "Palabras clave SEO Lista de palabras clave separadas por comas que describen tu…" at bounding box center [414, 137] width 171 height 10
type input "c"
type input "aire acondicionado y alefaccion"
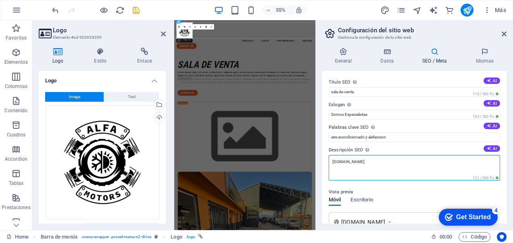
click at [390, 168] on textarea "venta.alfamotors.cl" at bounding box center [414, 167] width 171 height 25
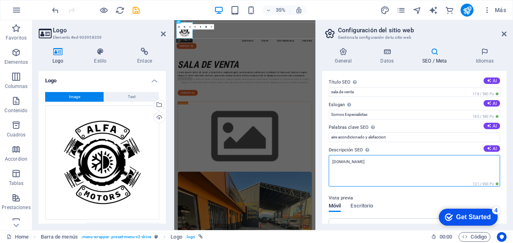
drag, startPoint x: 381, startPoint y: 161, endPoint x: 331, endPoint y: 161, distance: 50.0
click at [331, 161] on textarea "venta.alfamotors.cl" at bounding box center [414, 170] width 171 height 31
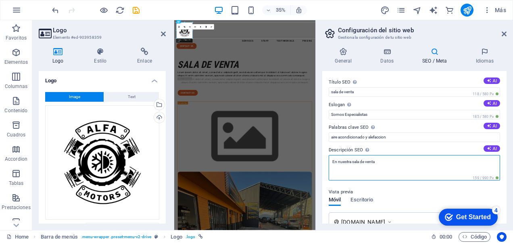
click at [386, 161] on textarea "En nuestra sala de venta" at bounding box center [414, 167] width 171 height 25
click at [457, 163] on textarea "En nuestra sala de venta ofrecemos una amplia gama de productos" at bounding box center [414, 167] width 171 height 25
click at [376, 168] on textarea "En nuestra sala de venta ofrecemos una amplia gama de productos de las mejores …" at bounding box center [414, 167] width 171 height 25
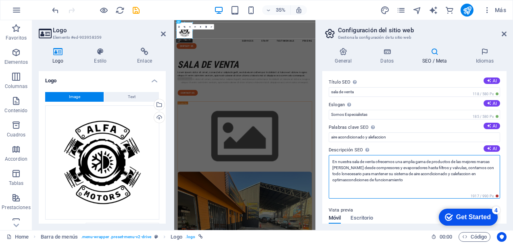
drag, startPoint x: 386, startPoint y: 174, endPoint x: 375, endPoint y: 187, distance: 16.6
drag, startPoint x: 382, startPoint y: 173, endPoint x: 378, endPoint y: 176, distance: 4.4
click at [378, 177] on textarea "En nuestra sala de venta ofrecemos una amplia gama de productos de las mejores …" at bounding box center [414, 177] width 171 height 44
drag, startPoint x: 475, startPoint y: 169, endPoint x: 469, endPoint y: 170, distance: 5.8
click at [469, 170] on textarea "En nuestra sala de venta ofrecemos una amplia gama de productos de las mejores …" at bounding box center [414, 177] width 171 height 44
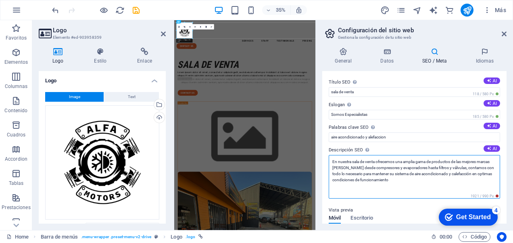
click at [434, 180] on textarea "En nuestra sala de venta ofrecemos una amplia gama de productos de las mejores …" at bounding box center [414, 177] width 171 height 44
drag, startPoint x: 441, startPoint y: 180, endPoint x: 332, endPoint y: 181, distance: 108.9
click at [332, 181] on textarea "En nuestra sala de venta ofrecemos una amplia gama de productos de las mejores …" at bounding box center [414, 177] width 171 height 44
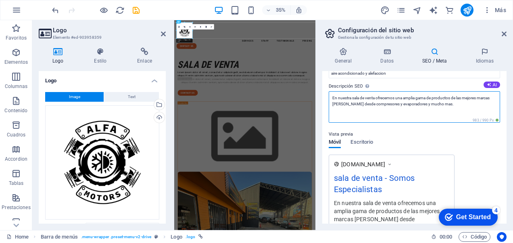
scroll to position [185, 0]
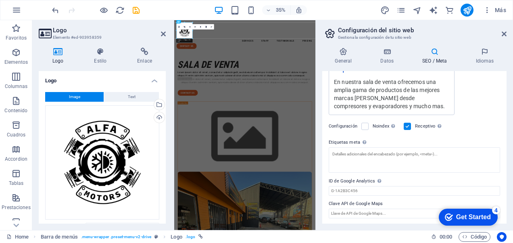
type textarea "En nuestra sala de venta ofrecemos una amplia gama de productos de las mejores …"
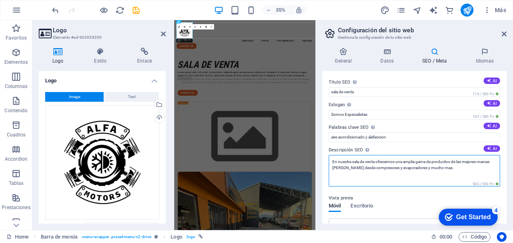
scroll to position [0, 0]
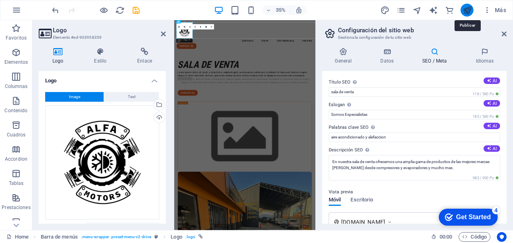
click at [471, 12] on icon "publish" at bounding box center [467, 10] width 9 height 9
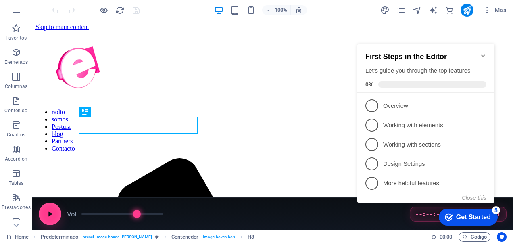
scroll to position [227, 0]
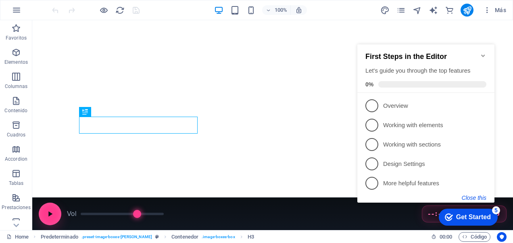
click at [477, 195] on button "Close this" at bounding box center [474, 197] width 25 height 6
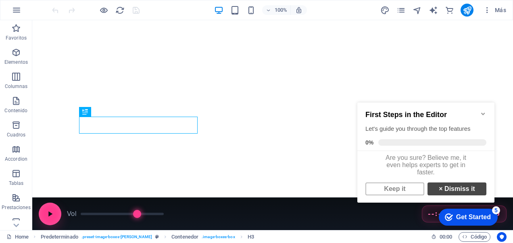
click at [444, 195] on link "× Dismiss it" at bounding box center [457, 188] width 59 height 13
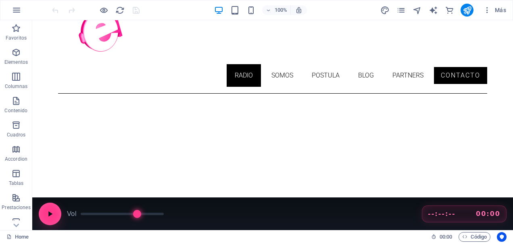
scroll to position [0, 0]
